Goal: Find specific page/section: Find specific page/section

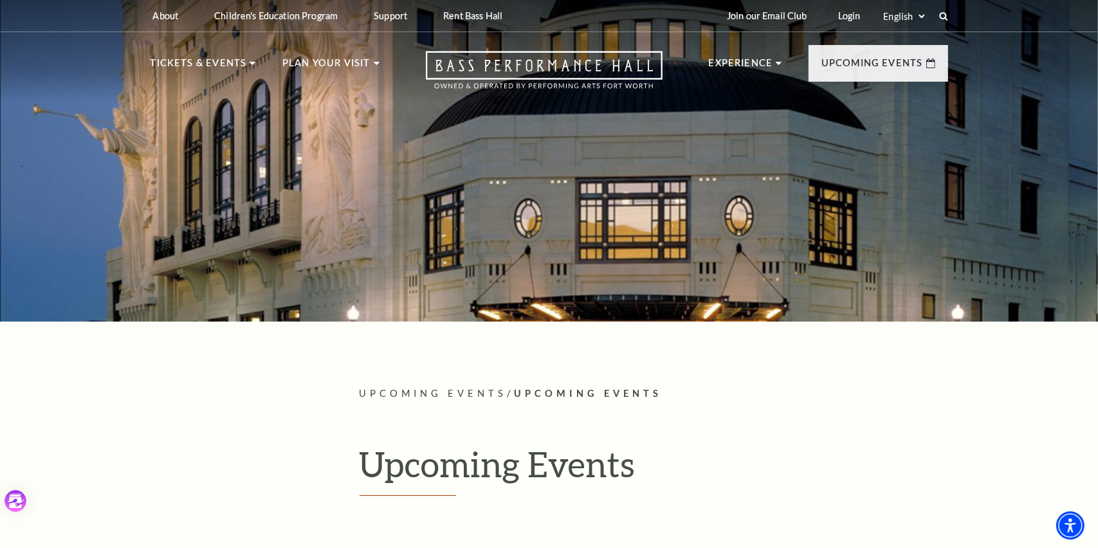
click at [593, 390] on span "Upcoming Events" at bounding box center [588, 393] width 148 height 11
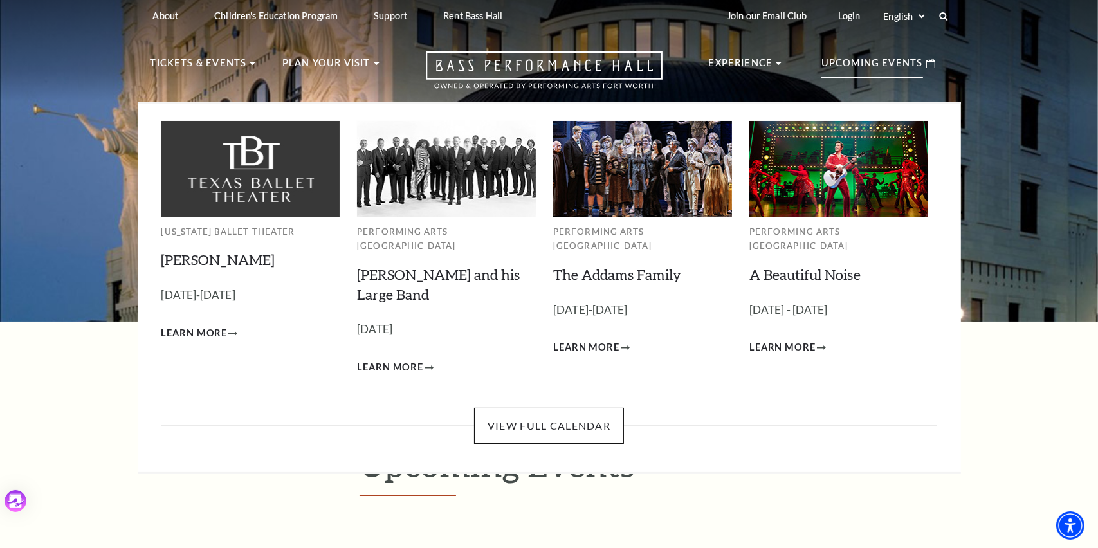
click at [853, 63] on p "Upcoming Events" at bounding box center [873, 66] width 102 height 23
click at [594, 410] on link "View Full Calendar" at bounding box center [549, 426] width 150 height 36
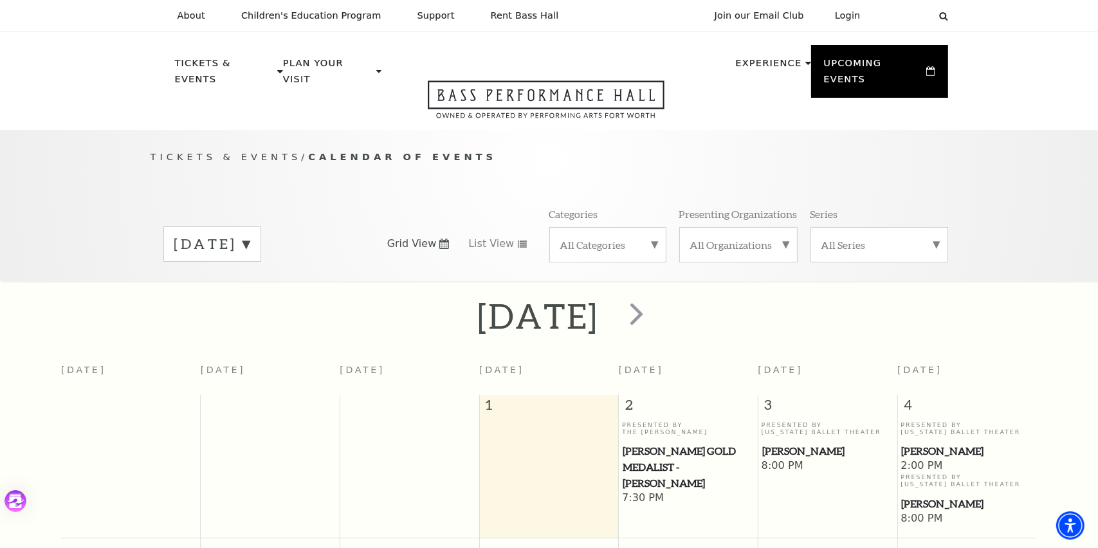
click at [250, 234] on label "[DATE]" at bounding box center [212, 244] width 76 height 20
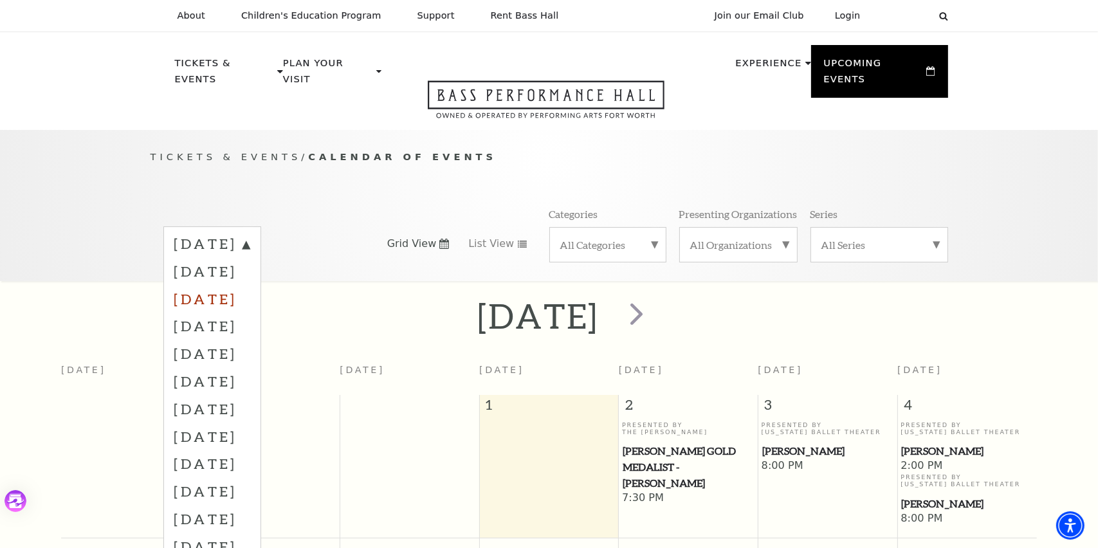
click at [250, 285] on label "[DATE]" at bounding box center [212, 299] width 76 height 28
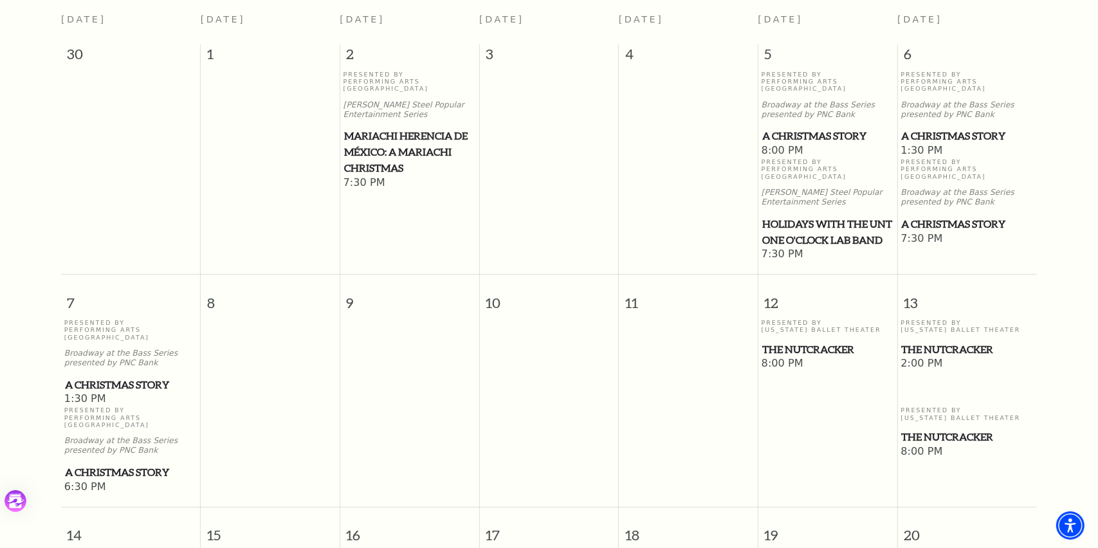
scroll to position [456, 0]
